Goal: Task Accomplishment & Management: Use online tool/utility

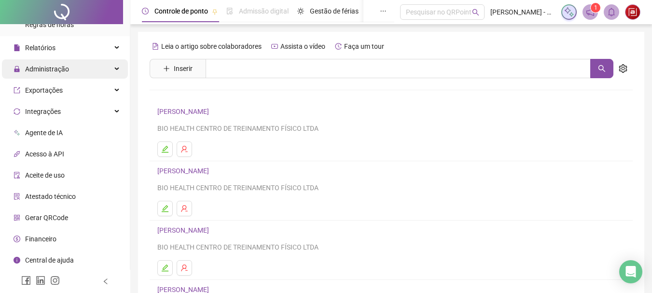
scroll to position [167, 0]
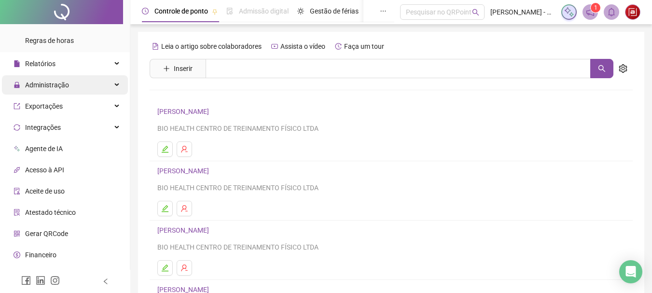
click at [84, 82] on div "Administração" at bounding box center [65, 84] width 126 height 19
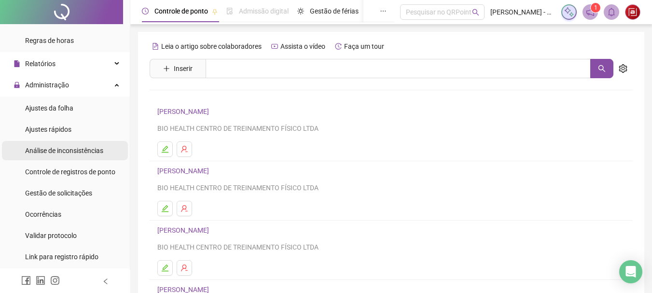
scroll to position [215, 0]
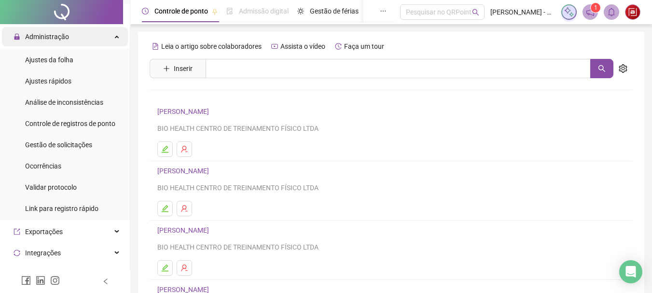
click at [107, 38] on div "Administração" at bounding box center [65, 36] width 126 height 19
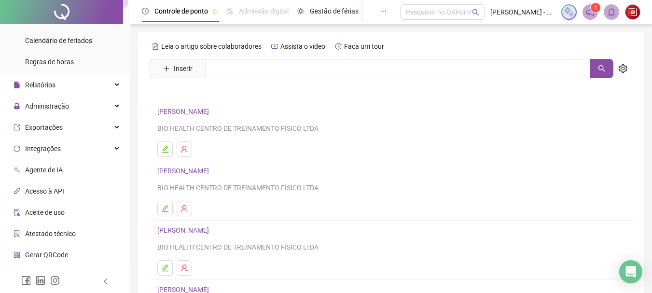
scroll to position [166, 0]
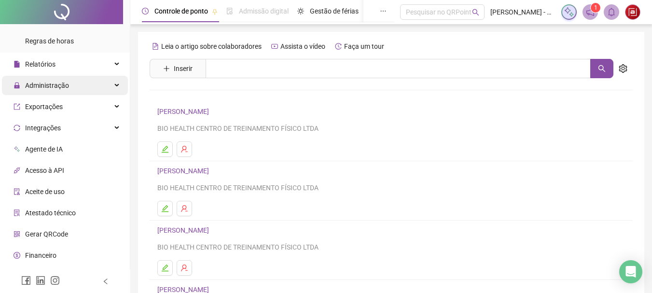
click at [95, 85] on div "Administração" at bounding box center [65, 85] width 126 height 19
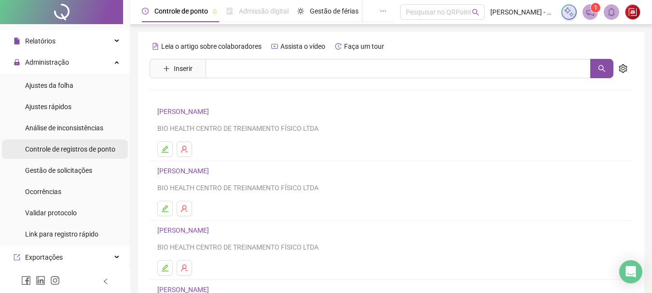
scroll to position [198, 0]
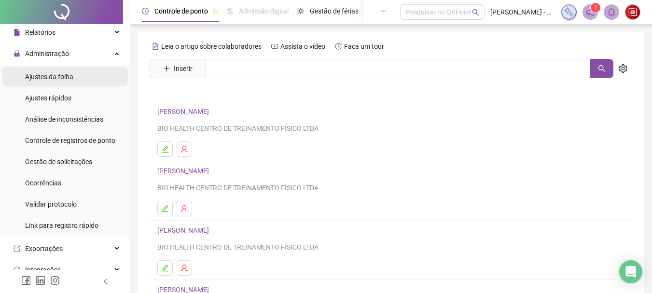
click at [86, 77] on li "Ajustes da folha" at bounding box center [65, 76] width 126 height 19
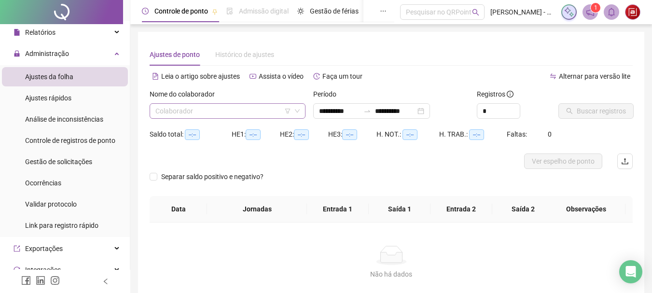
type input "**********"
click at [199, 109] on input "search" at bounding box center [223, 111] width 136 height 14
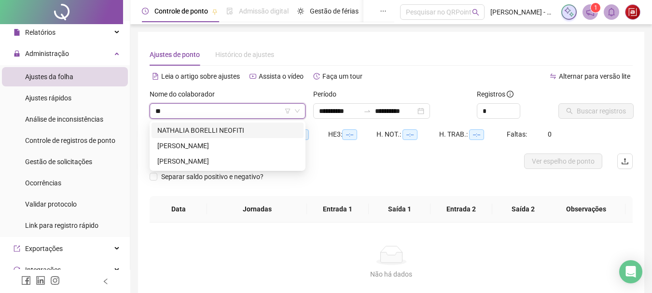
type input "***"
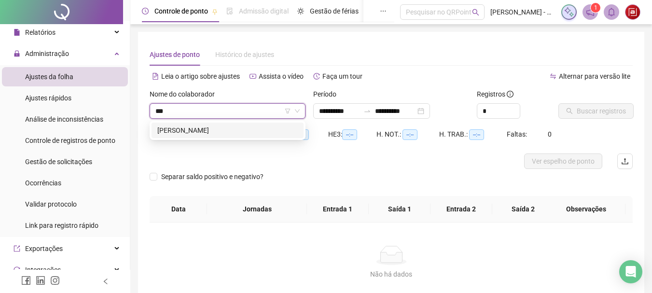
click at [231, 129] on div "[PERSON_NAME]" at bounding box center [227, 130] width 140 height 11
